Goal: Navigation & Orientation: Find specific page/section

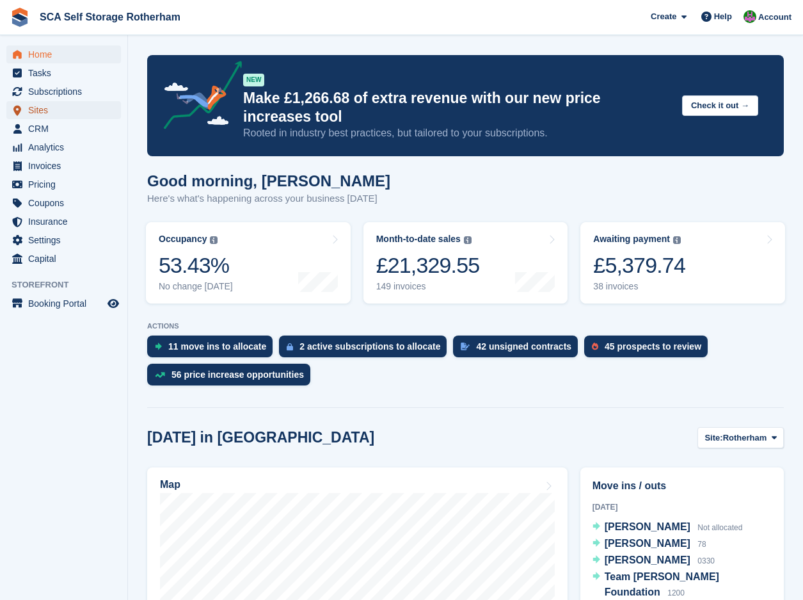
click at [42, 116] on span "Sites" at bounding box center [66, 110] width 77 height 18
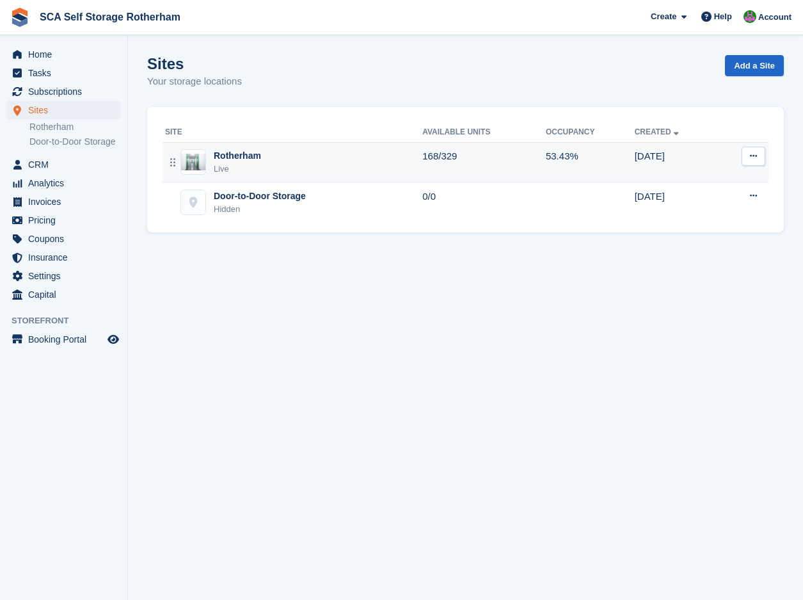
click at [372, 169] on div "Rotherham Live" at bounding box center [293, 162] width 257 height 26
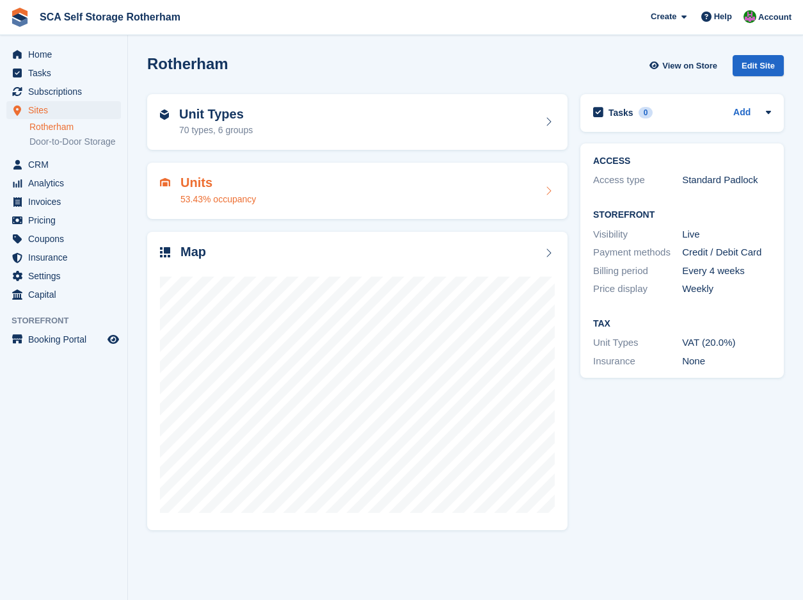
click at [186, 182] on h2 "Units" at bounding box center [219, 182] width 76 height 15
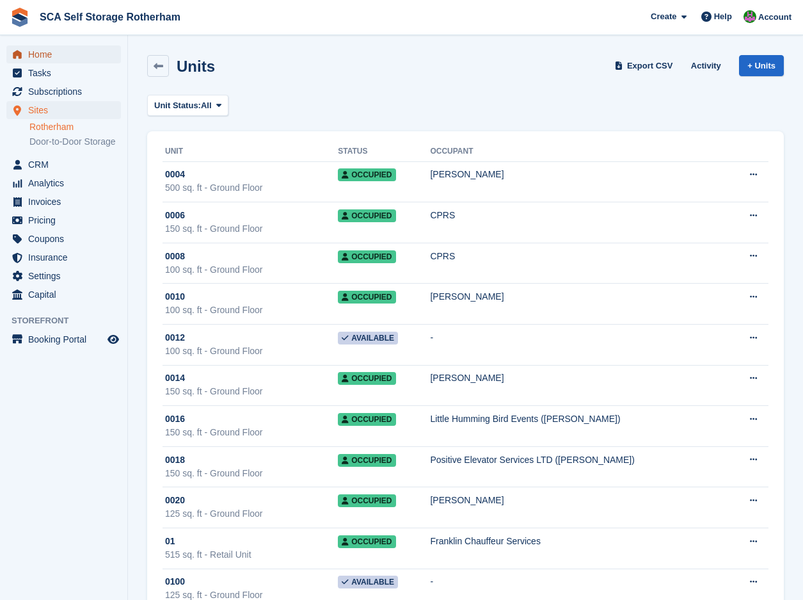
click at [56, 61] on span "Home" at bounding box center [66, 54] width 77 height 18
